Goal: Use online tool/utility: Utilize a website feature to perform a specific function

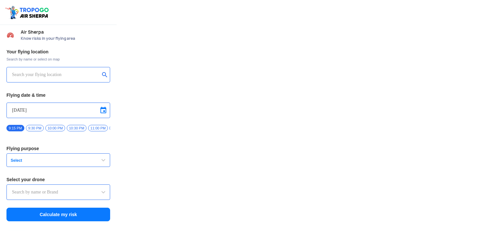
type input "Asteria A200"
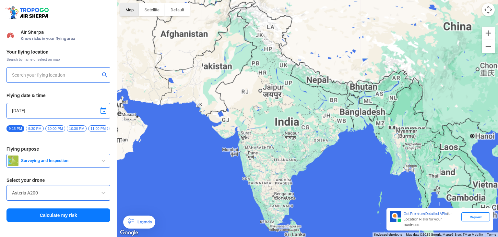
type input "[STREET_ADDRESS]"
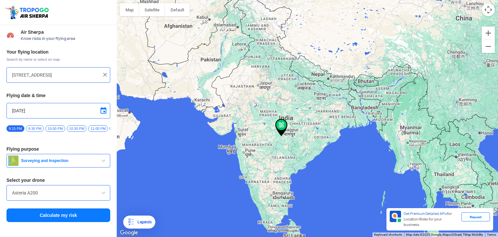
click at [85, 159] on button "Surveying and Inspection" at bounding box center [58, 161] width 104 height 14
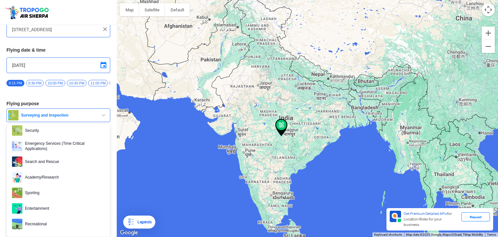
scroll to position [47, 0]
click at [71, 209] on span "Entertainment" at bounding box center [63, 208] width 82 height 10
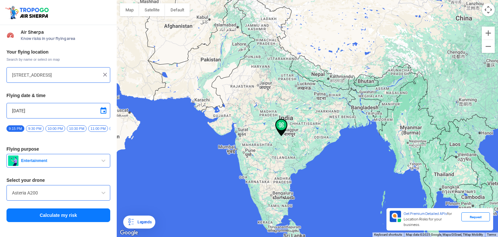
click at [74, 196] on input "Asteria A200" at bounding box center [58, 193] width 93 height 8
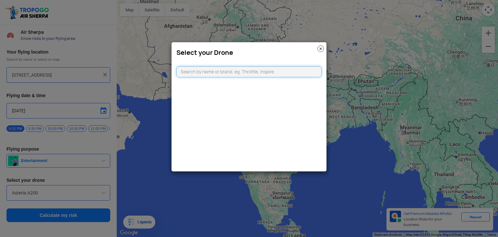
click at [274, 74] on input "text" at bounding box center [248, 71] width 145 height 11
type input "f"
click at [320, 45] on img at bounding box center [320, 48] width 6 height 6
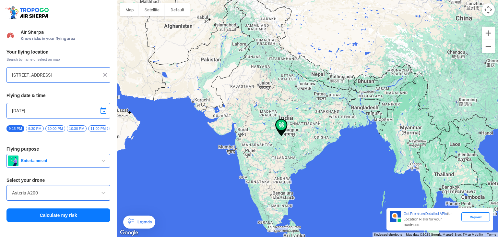
click at [104, 76] on img at bounding box center [105, 74] width 6 height 6
click at [76, 79] on div at bounding box center [58, 75] width 104 height 16
click at [59, 75] on input "text" at bounding box center [56, 75] width 88 height 8
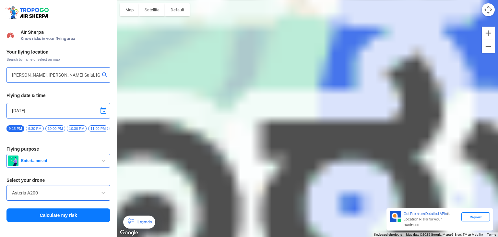
type input "Scope International, [PERSON_NAME] Salai, [GEOGRAPHIC_DATA], [GEOGRAPHIC_DATA] …"
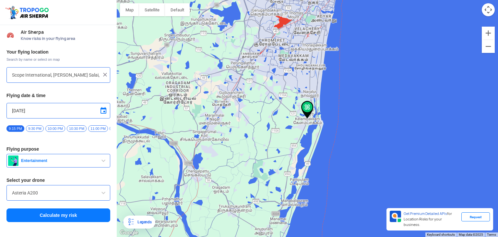
click at [71, 212] on button "Calculate my risk" at bounding box center [58, 215] width 104 height 14
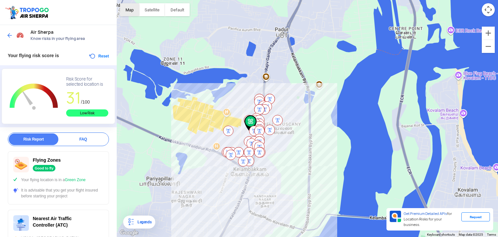
click at [134, 15] on button "Map" at bounding box center [129, 9] width 19 height 13
